Goal: Book appointment/travel/reservation

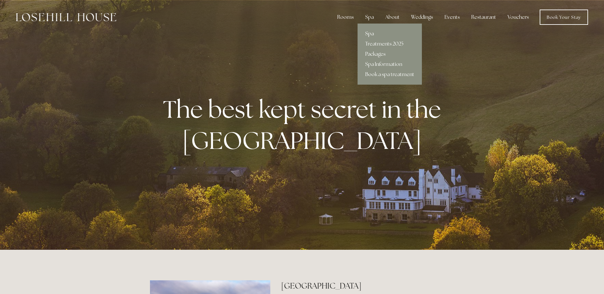
click at [369, 33] on link "Spa" at bounding box center [390, 34] width 64 height 10
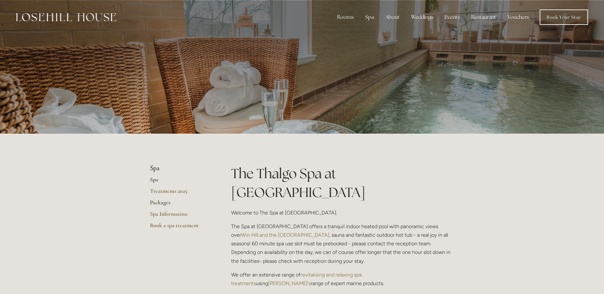
click at [153, 204] on link "Packages" at bounding box center [180, 204] width 61 height 11
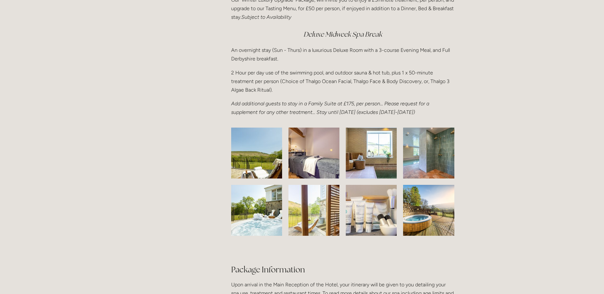
scroll to position [860, 0]
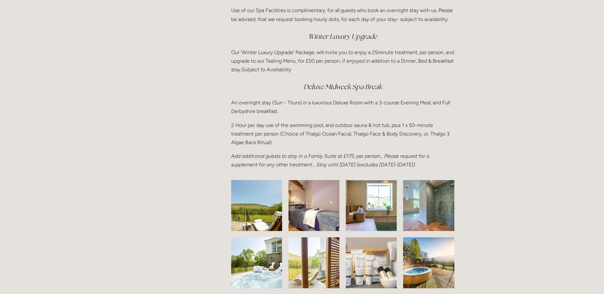
drag, startPoint x: 601, startPoint y: 163, endPoint x: 608, endPoint y: 170, distance: 9.7
click at [604, 170] on html "Rooms Rooms Your Stay Book a stay Offers Spa Spa About" at bounding box center [302, 30] width 604 height 1781
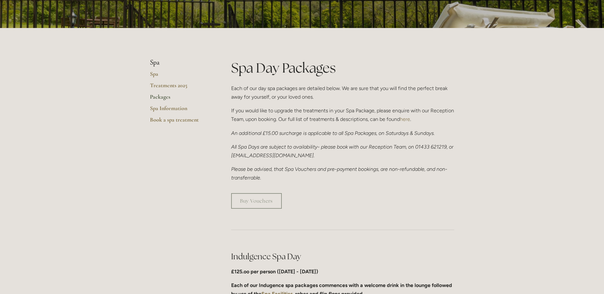
scroll to position [0, 0]
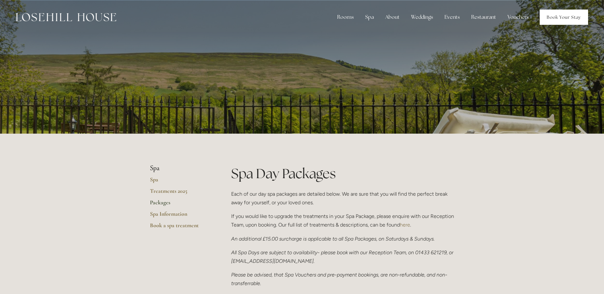
click at [553, 18] on link "Book Your Stay" at bounding box center [564, 17] width 48 height 15
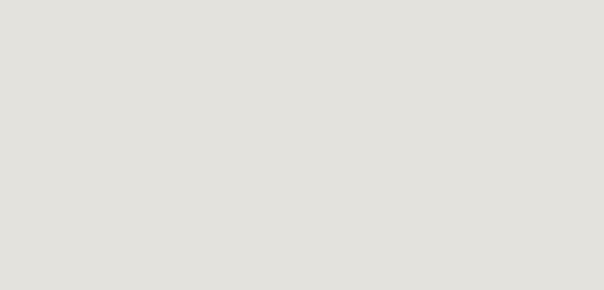
scroll to position [574, 0]
